Goal: Information Seeking & Learning: Find specific page/section

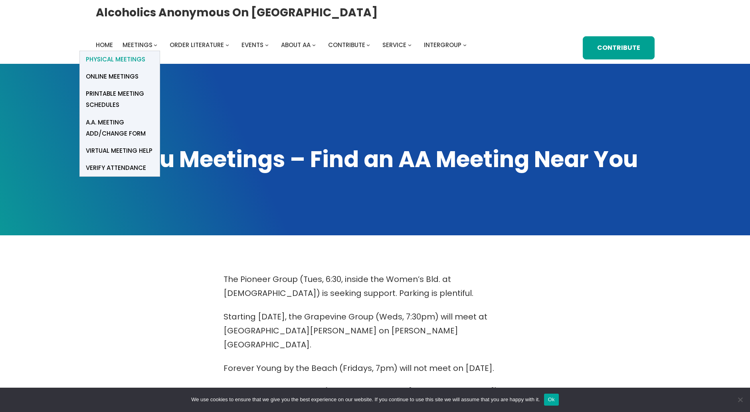
click at [116, 57] on span "Physical Meetings" at bounding box center [115, 59] width 59 height 11
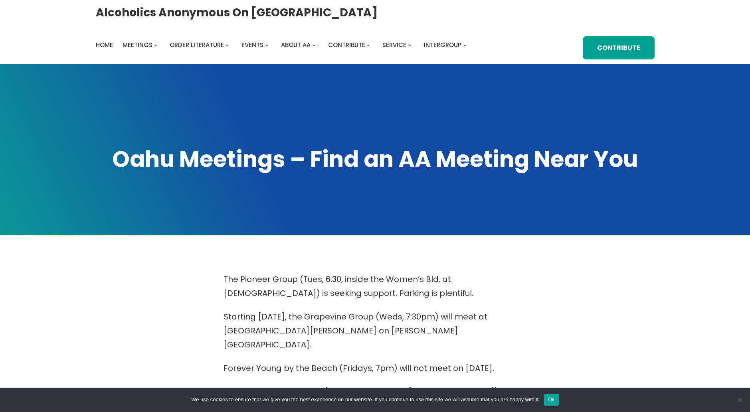
click at [551, 399] on button "Ok" at bounding box center [551, 400] width 15 height 12
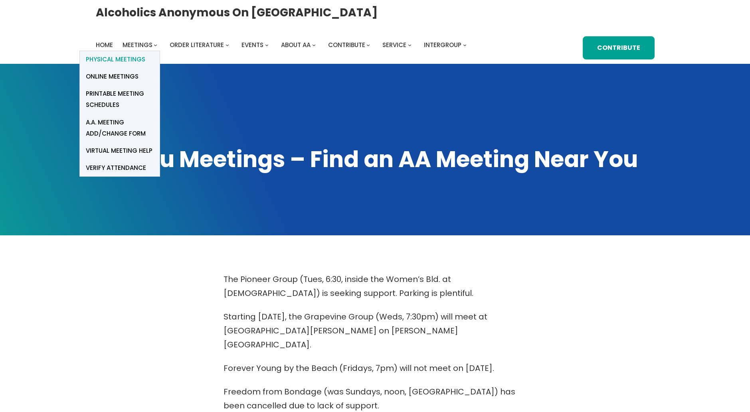
click at [126, 61] on span "Physical Meetings" at bounding box center [115, 59] width 59 height 11
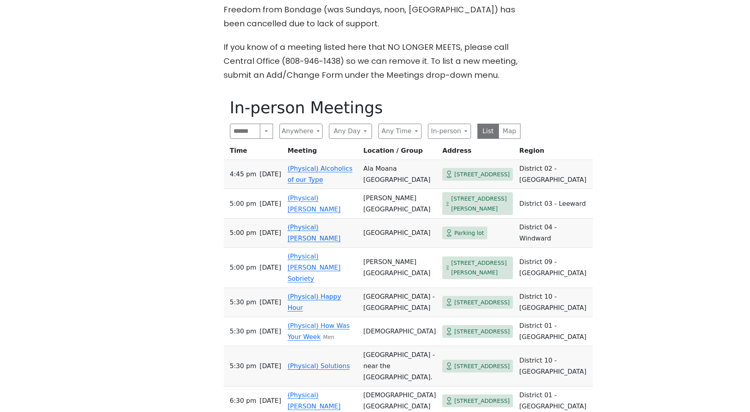
scroll to position [399, 0]
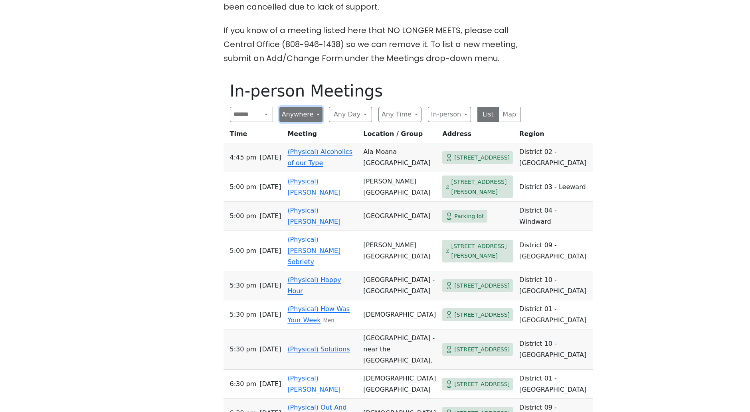
click at [304, 107] on button "Anywhere" at bounding box center [300, 114] width 43 height 15
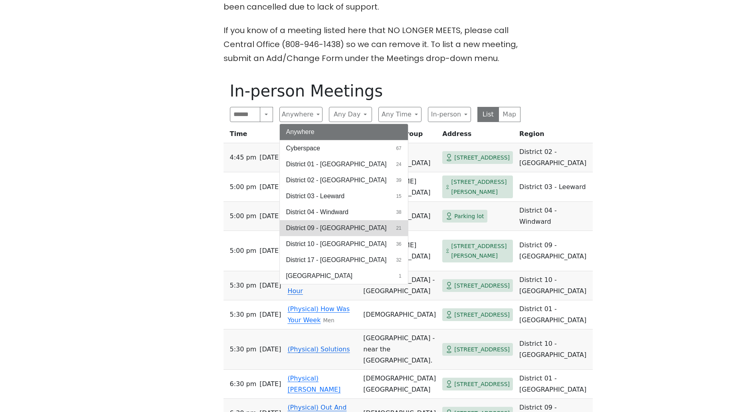
click at [326, 223] on span "District 09 - [GEOGRAPHIC_DATA]" at bounding box center [336, 228] width 101 height 10
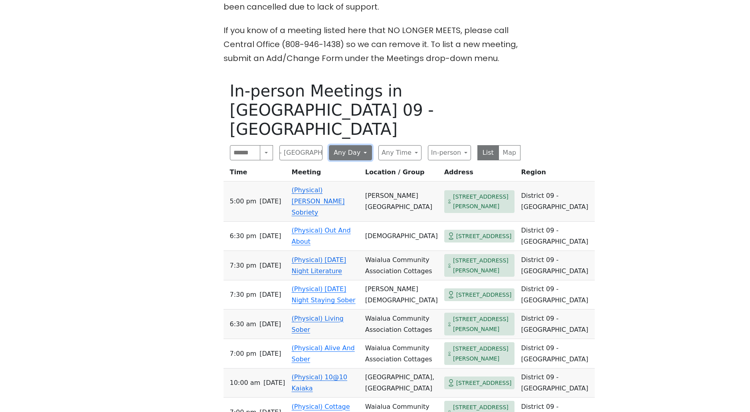
click at [352, 145] on button "Any Day" at bounding box center [350, 152] width 43 height 15
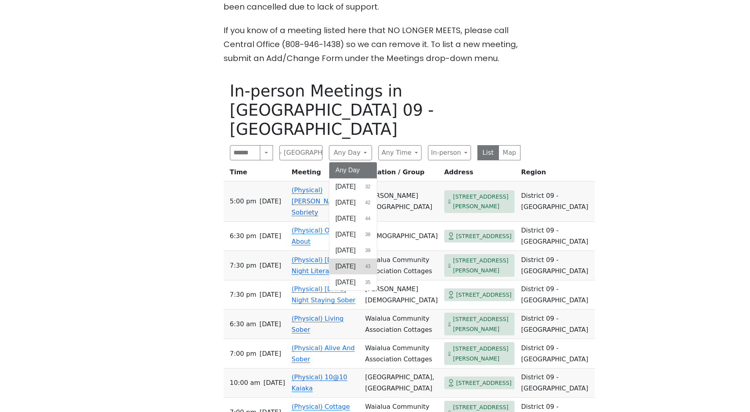
click at [344, 262] on span "[DATE]" at bounding box center [346, 267] width 20 height 10
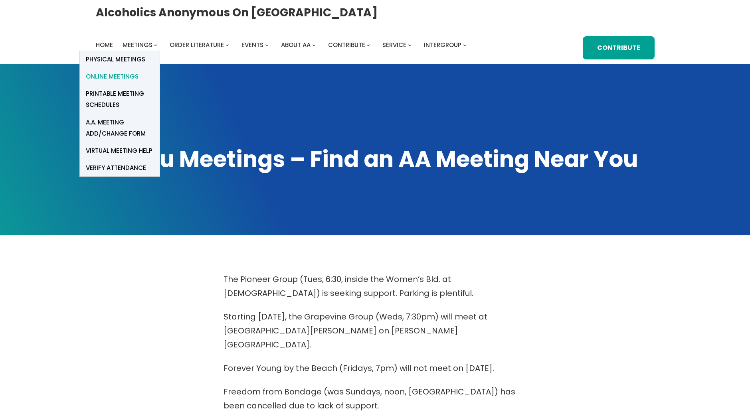
click at [119, 76] on span "Online Meetings" at bounding box center [112, 76] width 53 height 11
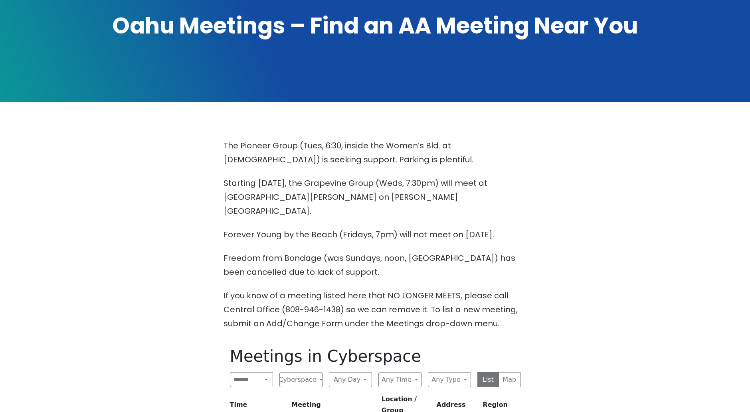
scroll to position [120, 0]
